Goal: Information Seeking & Learning: Learn about a topic

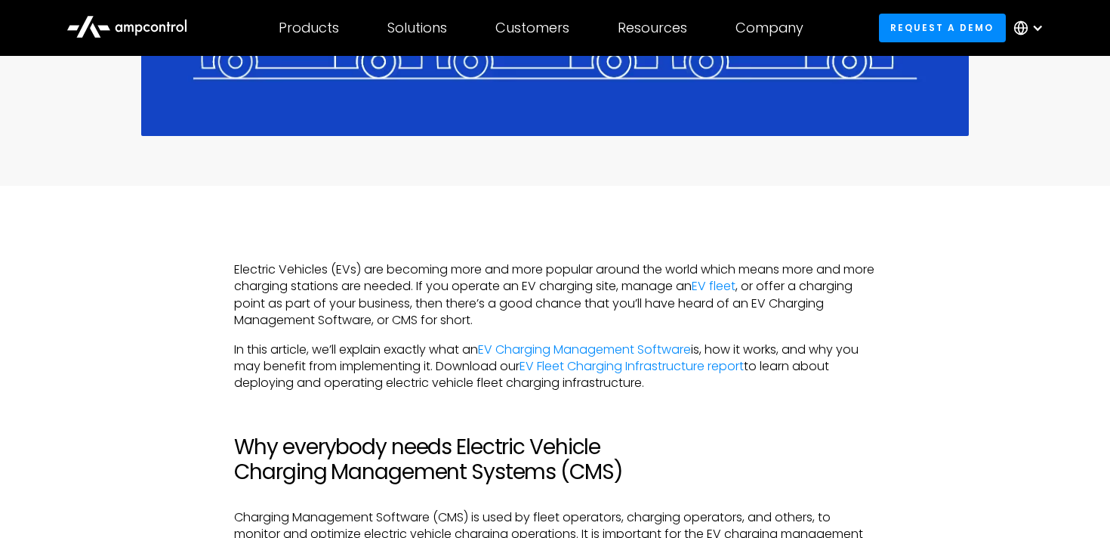
scroll to position [743, 0]
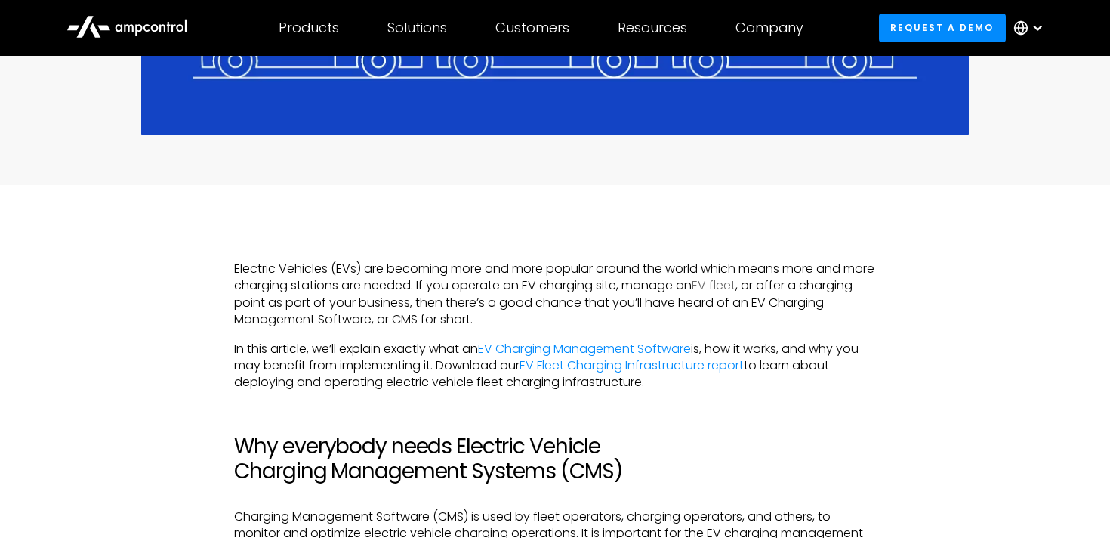
click at [735, 280] on link "EV fleet" at bounding box center [714, 284] width 44 height 17
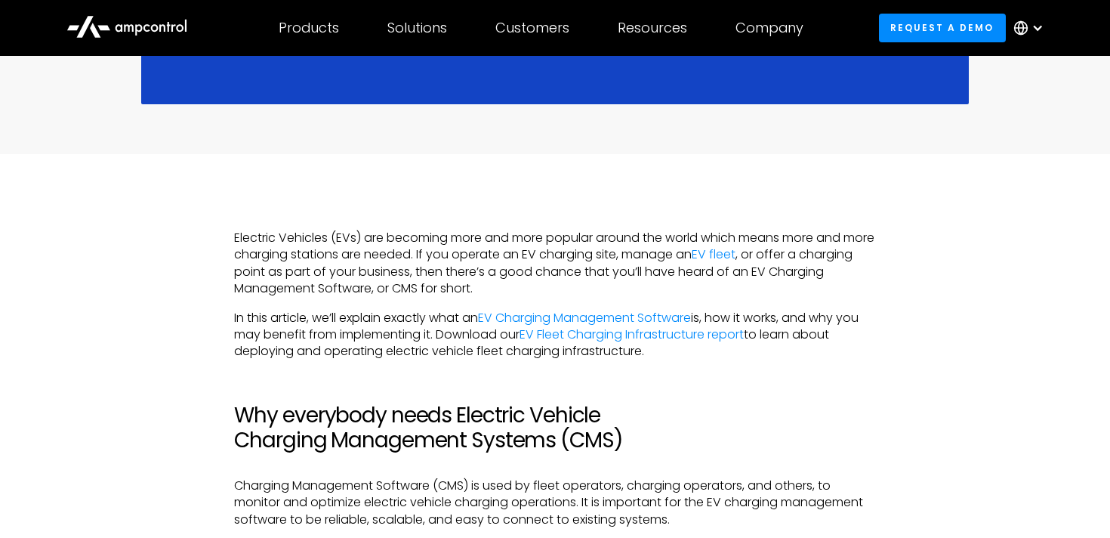
scroll to position [775, 0]
click at [655, 316] on link "EV Charging Management Software" at bounding box center [584, 316] width 213 height 17
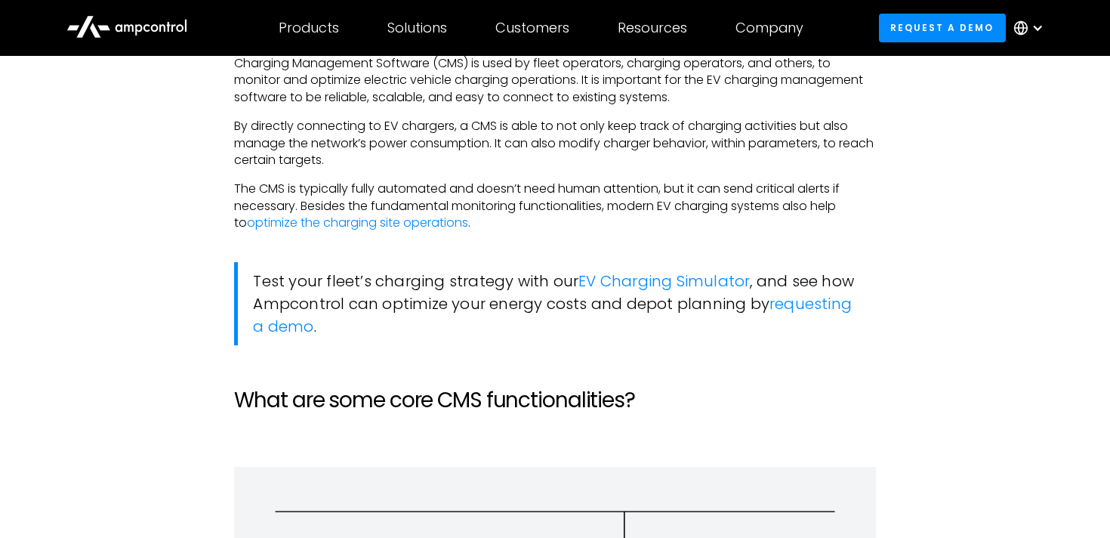
scroll to position [1200, 0]
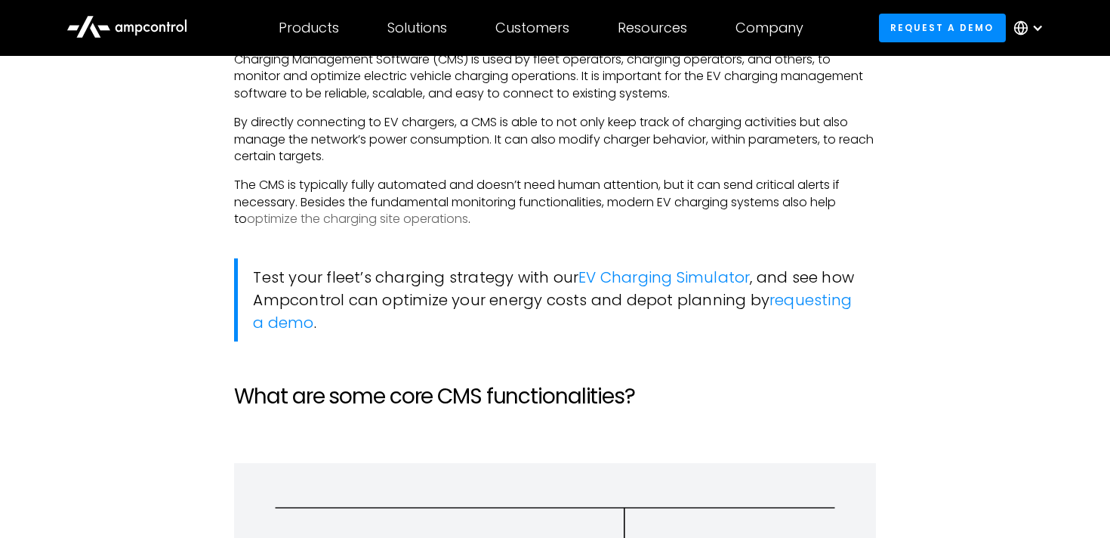
click at [389, 224] on link "optimize the charging site operations" at bounding box center [357, 218] width 221 height 17
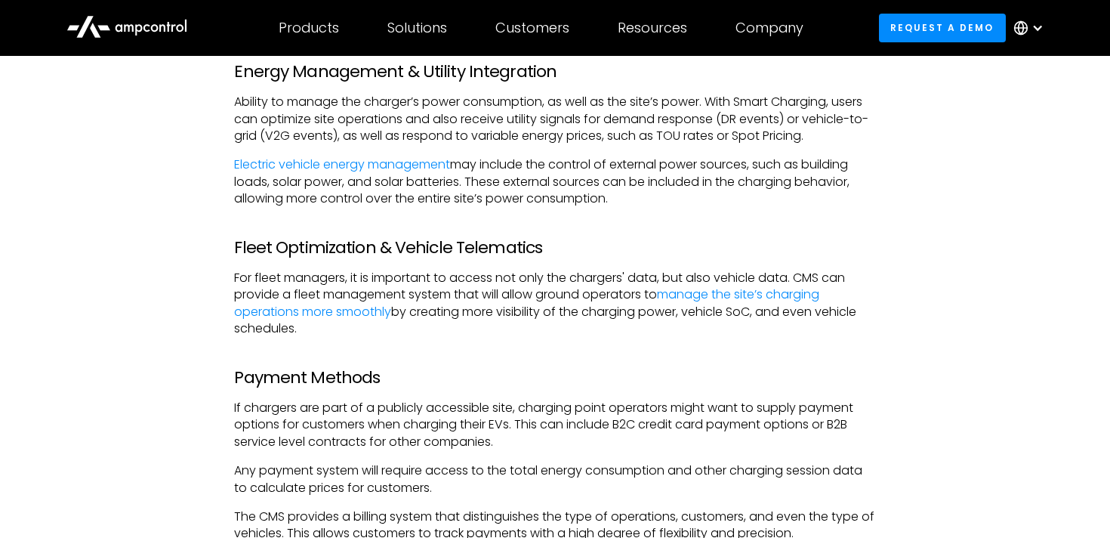
scroll to position [2082, 0]
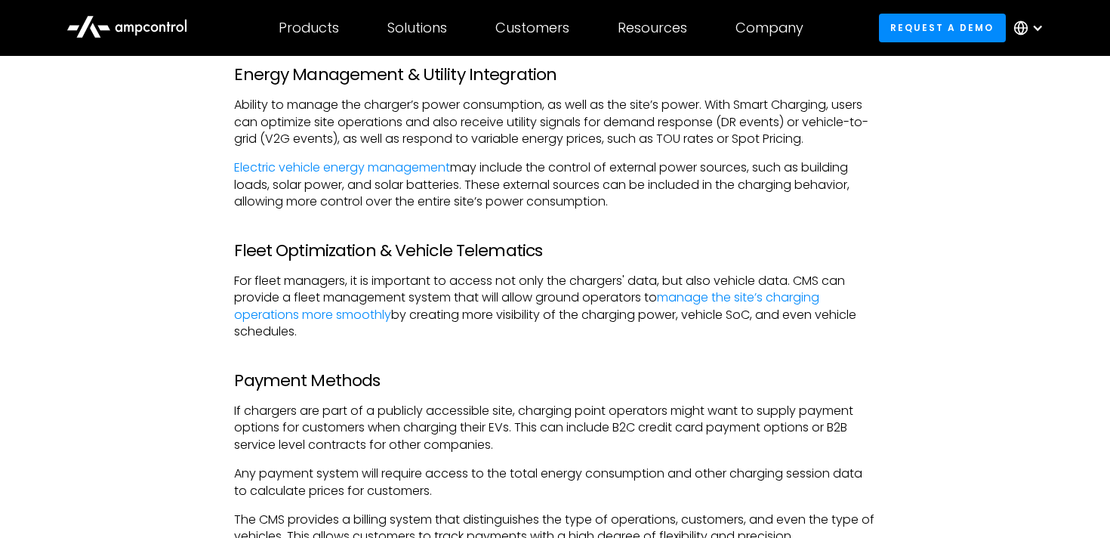
click at [533, 409] on p "If chargers are part of a publicly accessible site, charging point operators mi…" at bounding box center [554, 427] width 641 height 51
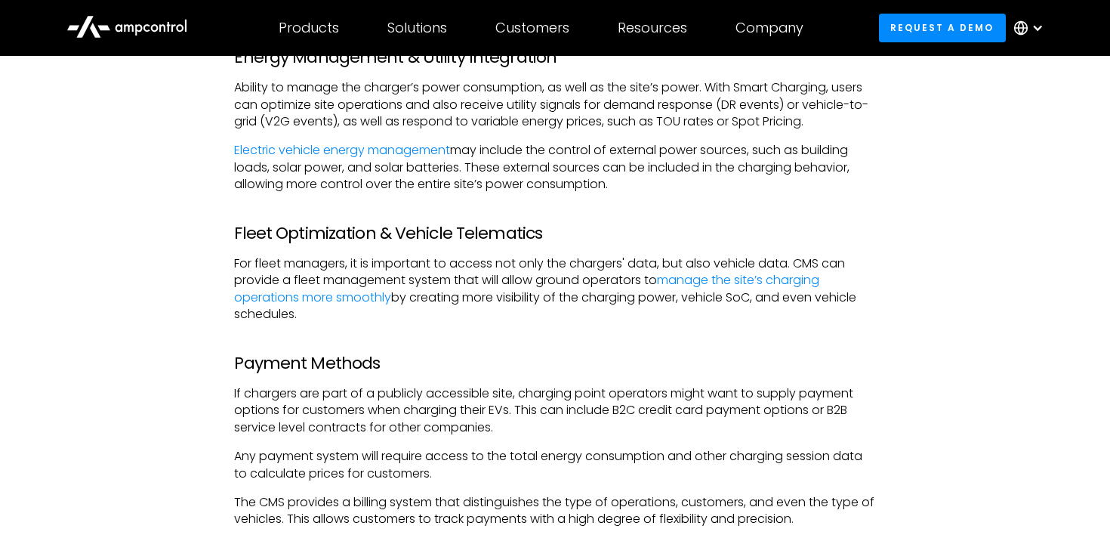
scroll to position [2101, 0]
